Goal: Find specific page/section: Find specific page/section

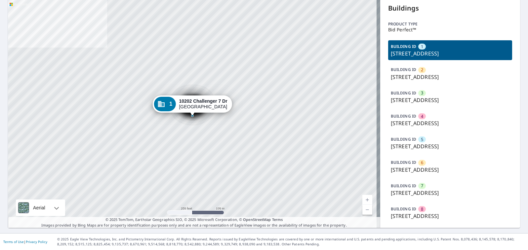
scroll to position [39, 0]
click at [426, 190] on p "[STREET_ADDRESS]" at bounding box center [450, 193] width 119 height 8
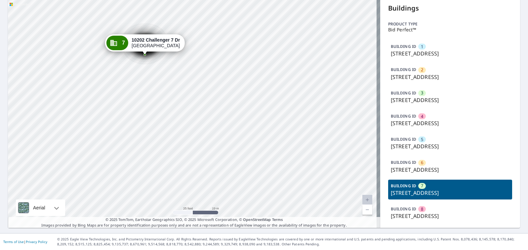
click at [402, 126] on p "[STREET_ADDRESS]" at bounding box center [450, 123] width 119 height 8
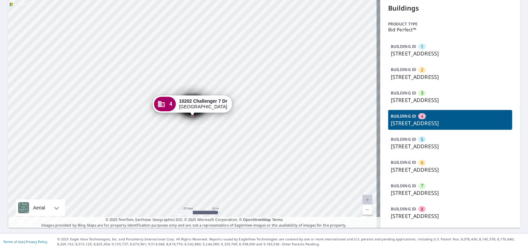
click at [402, 146] on p "[STREET_ADDRESS]" at bounding box center [450, 147] width 119 height 8
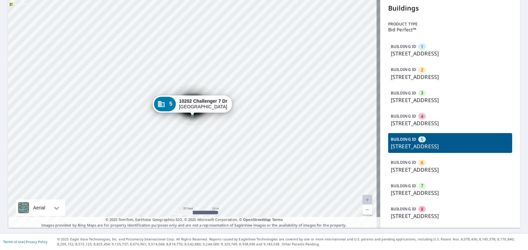
drag, startPoint x: 407, startPoint y: 170, endPoint x: 405, endPoint y: 173, distance: 3.6
click at [405, 173] on p "[STREET_ADDRESS]" at bounding box center [450, 170] width 119 height 8
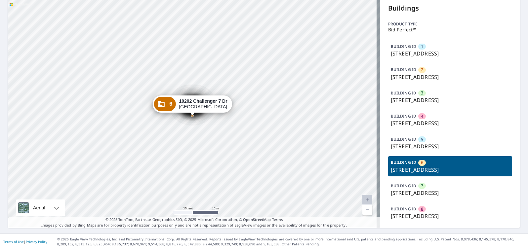
drag, startPoint x: 405, startPoint y: 173, endPoint x: 402, endPoint y: 190, distance: 17.6
click at [402, 190] on p "[STREET_ADDRESS]" at bounding box center [450, 193] width 119 height 8
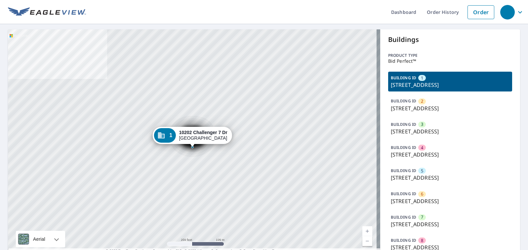
click at [418, 182] on p "[STREET_ADDRESS]" at bounding box center [450, 178] width 119 height 8
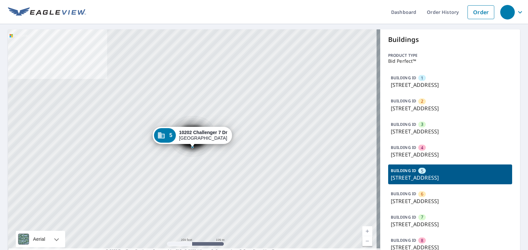
click at [422, 199] on div "BUILDING ID 6 [STREET_ADDRESS]" at bounding box center [450, 198] width 124 height 20
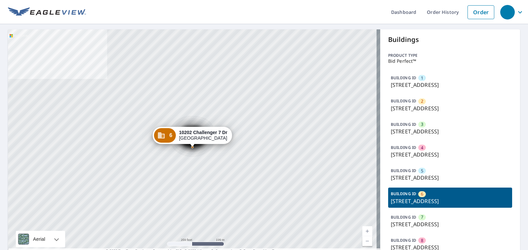
drag, startPoint x: 441, startPoint y: 183, endPoint x: 442, endPoint y: 165, distance: 18.6
click at [441, 182] on p "[STREET_ADDRESS]" at bounding box center [450, 178] width 119 height 8
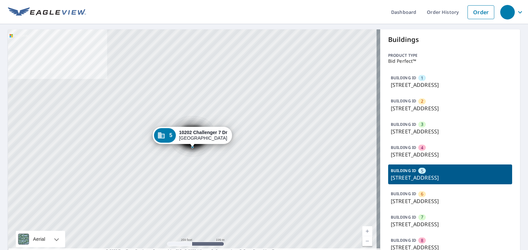
click at [442, 159] on p "[STREET_ADDRESS]" at bounding box center [450, 155] width 119 height 8
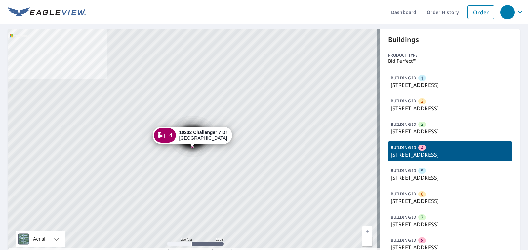
click at [433, 136] on p "[STREET_ADDRESS]" at bounding box center [450, 132] width 119 height 8
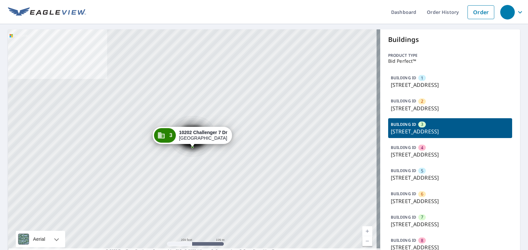
click at [279, 11] on ul "Dashboard Order History Order" at bounding box center [292, 12] width 412 height 24
